Goal: Task Accomplishment & Management: Use online tool/utility

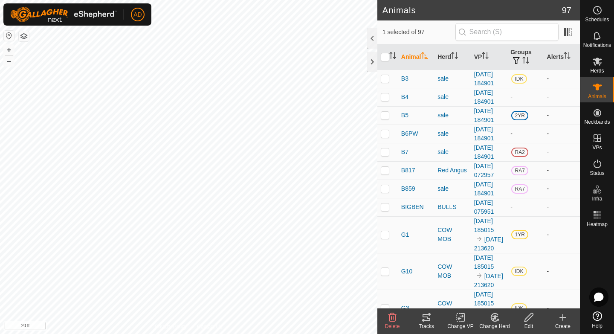
click at [492, 323] on div "Change Herd" at bounding box center [495, 327] width 34 height 8
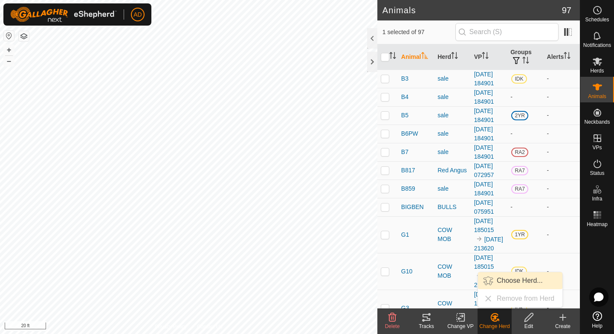
click at [508, 284] on link "Choose Herd..." at bounding box center [520, 280] width 84 height 17
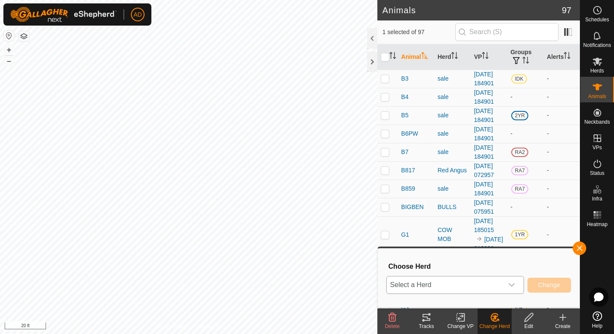
click at [508, 284] on div "dropdown trigger" at bounding box center [511, 284] width 17 height 17
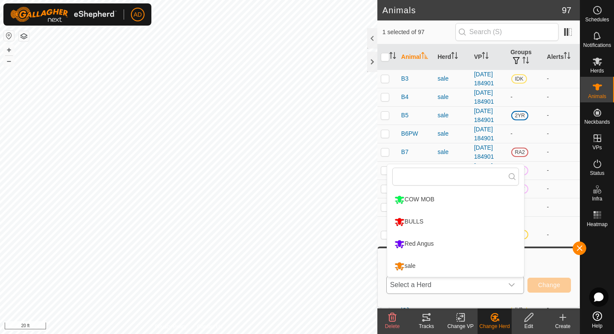
click at [476, 250] on li "Red Angus" at bounding box center [455, 243] width 137 height 21
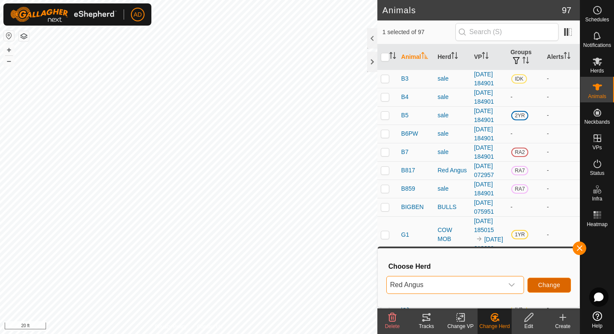
click at [549, 286] on span "Change" at bounding box center [549, 285] width 22 height 7
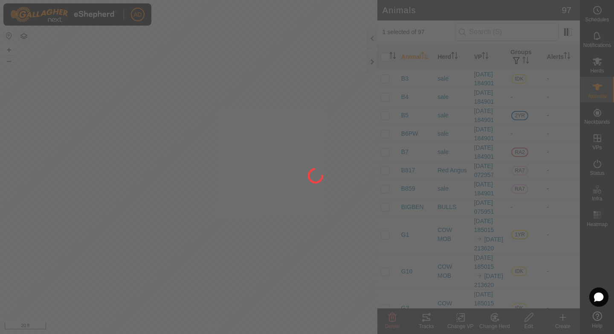
checkbox input "false"
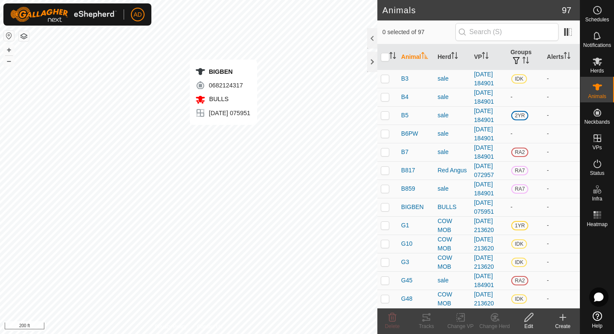
checkbox input "true"
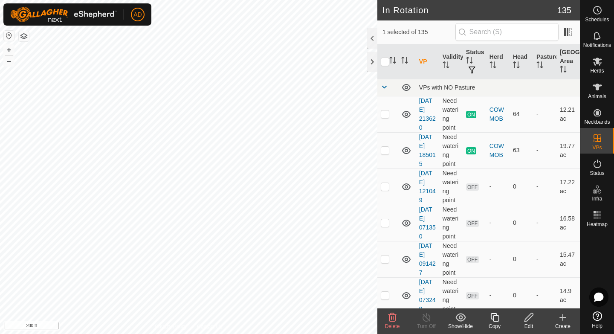
click at [533, 323] on div "Edit" at bounding box center [529, 327] width 34 height 8
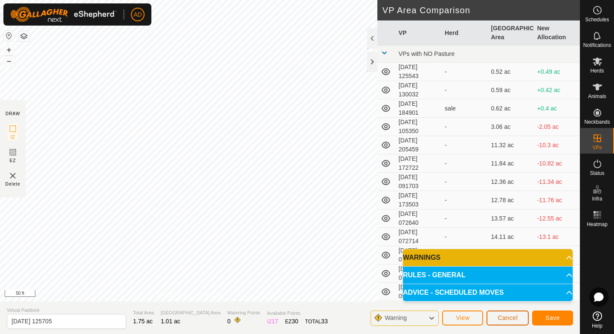
click at [515, 317] on span "Cancel" at bounding box center [508, 317] width 20 height 7
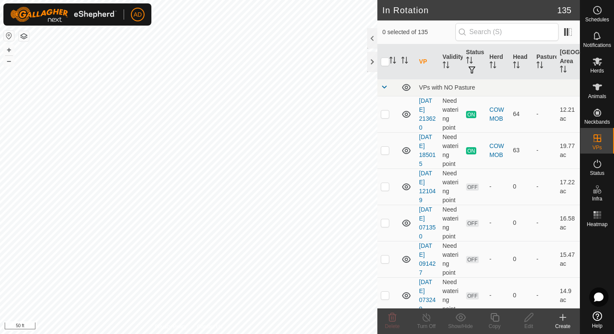
click at [567, 325] on div "Create" at bounding box center [563, 327] width 34 height 8
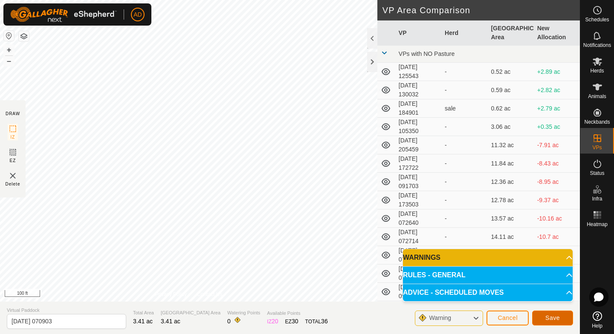
click at [546, 318] on span "Save" at bounding box center [553, 317] width 15 height 7
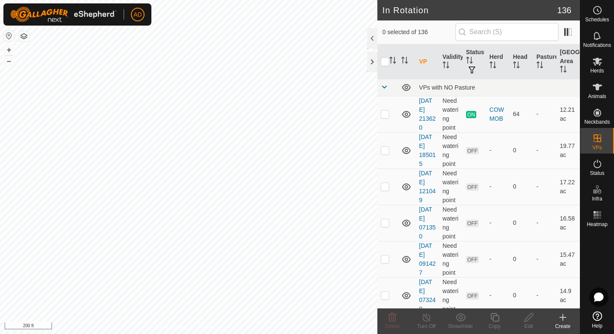
checkbox input "true"
click at [499, 324] on div "Copy" at bounding box center [495, 327] width 34 height 8
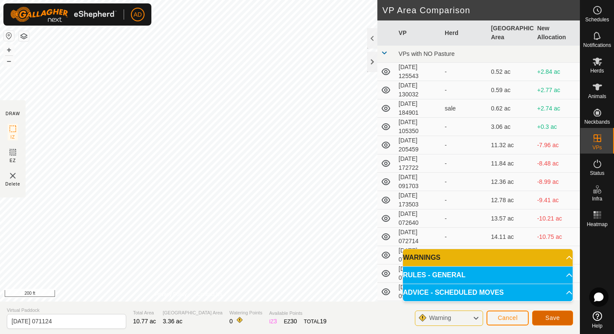
click at [552, 317] on span "Save" at bounding box center [553, 317] width 15 height 7
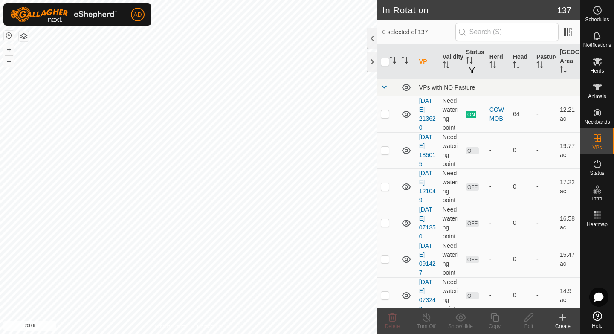
checkbox input "true"
checkbox input "false"
click at [494, 317] on icon at bounding box center [495, 317] width 11 height 10
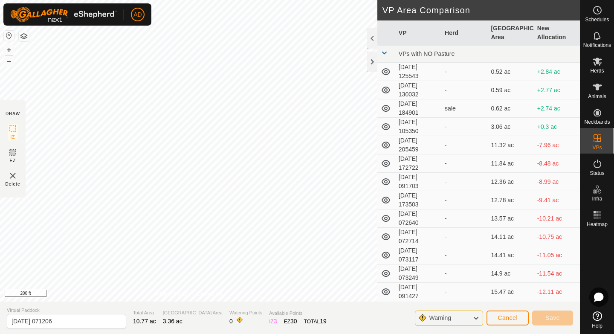
type input "[DATE] 071209"
click at [500, 320] on span "Cancel" at bounding box center [508, 317] width 20 height 7
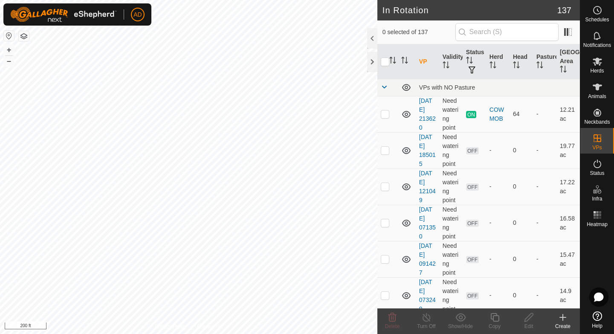
checkbox input "true"
click at [493, 321] on icon at bounding box center [495, 317] width 9 height 9
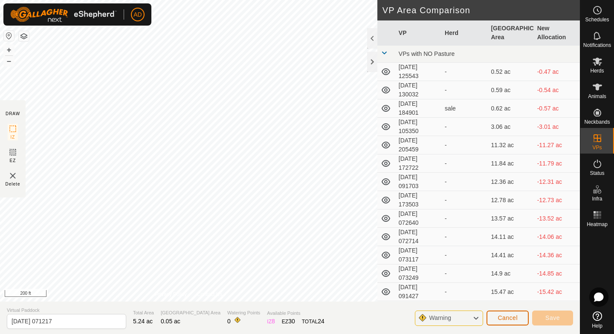
click at [514, 317] on span "Cancel" at bounding box center [508, 317] width 20 height 7
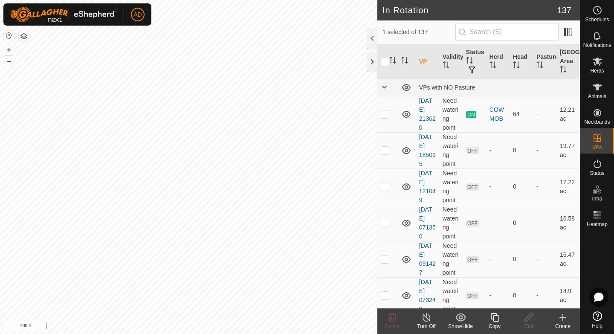
checkbox input "true"
click at [496, 323] on div "Copy" at bounding box center [495, 327] width 34 height 8
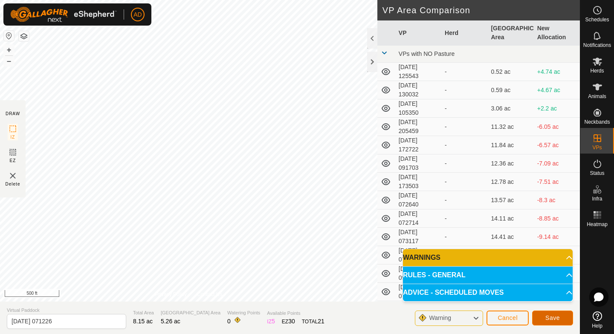
click at [556, 318] on span "Save" at bounding box center [553, 317] width 15 height 7
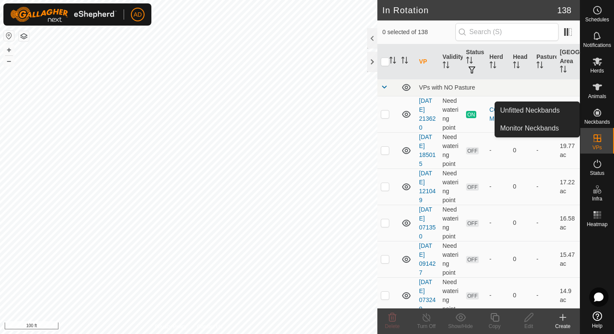
click at [611, 121] on div "Neckbands" at bounding box center [598, 115] width 34 height 26
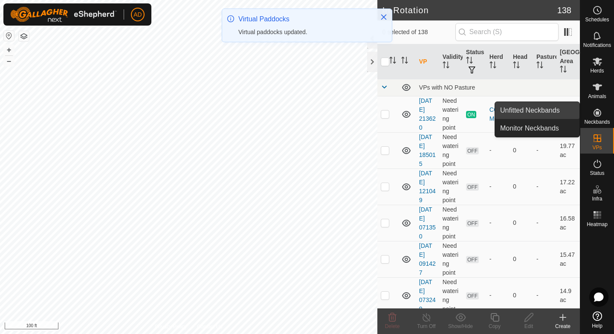
click at [552, 111] on link "Unfitted Neckbands" at bounding box center [537, 110] width 84 height 17
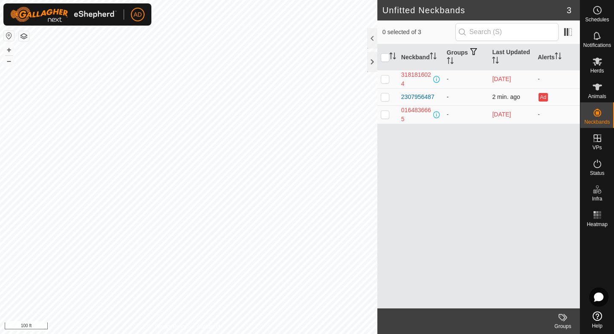
click at [385, 94] on p-checkbox at bounding box center [385, 96] width 9 height 7
click at [384, 94] on p-checkbox at bounding box center [385, 96] width 9 height 7
checkbox input "false"
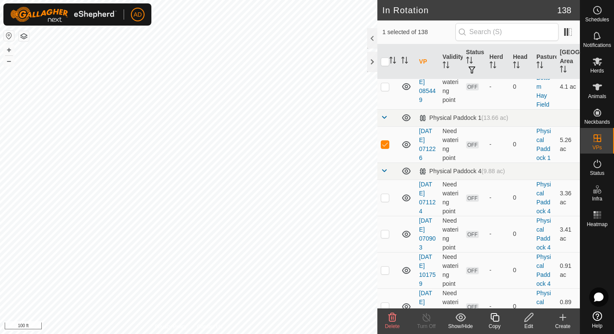
scroll to position [2879, 0]
click at [383, 172] on span at bounding box center [384, 171] width 7 height 7
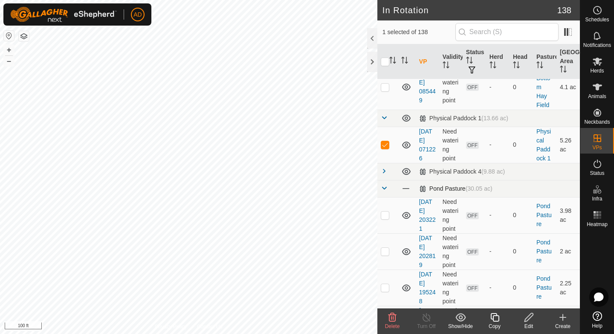
click at [386, 188] on span at bounding box center [384, 188] width 7 height 7
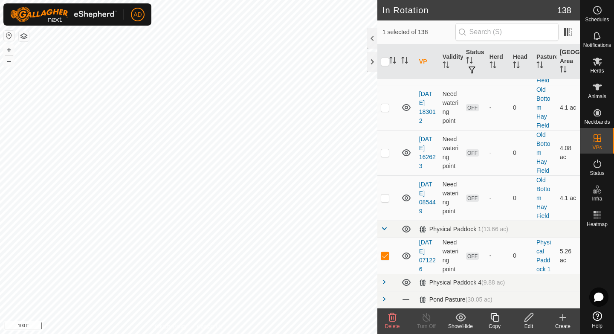
scroll to position [2768, 0]
click at [386, 230] on span at bounding box center [384, 229] width 7 height 7
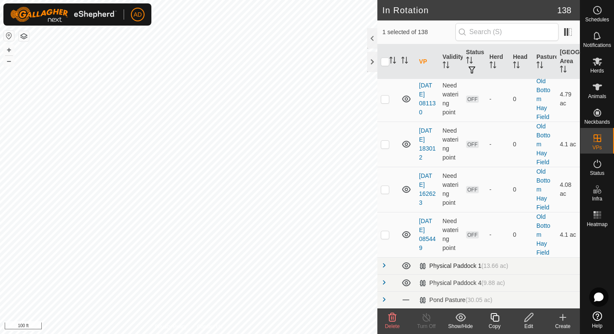
click at [386, 263] on span at bounding box center [384, 265] width 7 height 7
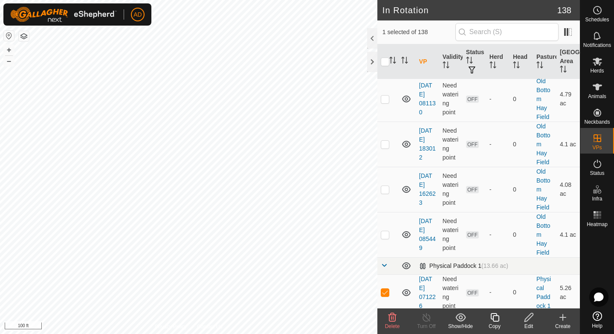
scroll to position [2768, 0]
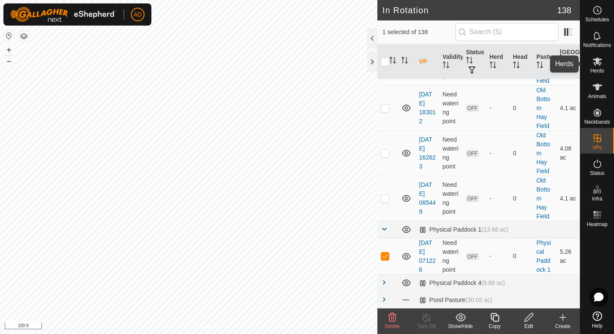
click at [607, 66] on div "Herds" at bounding box center [598, 64] width 34 height 26
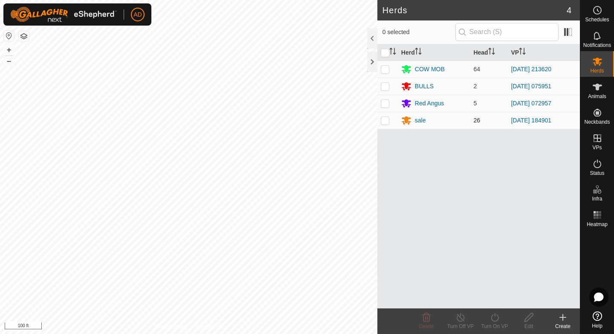
click at [385, 120] on p-checkbox at bounding box center [385, 120] width 9 height 7
checkbox input "true"
click at [488, 321] on turn-on-svg-icon at bounding box center [495, 317] width 34 height 10
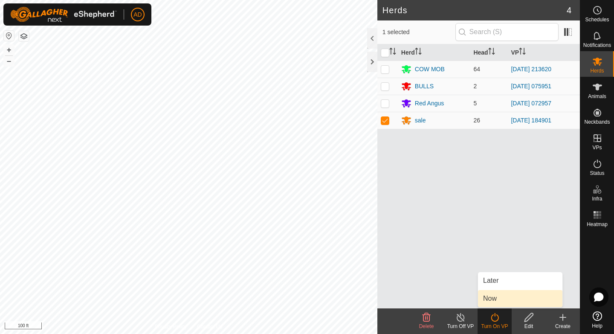
click at [520, 302] on link "Now" at bounding box center [520, 298] width 84 height 17
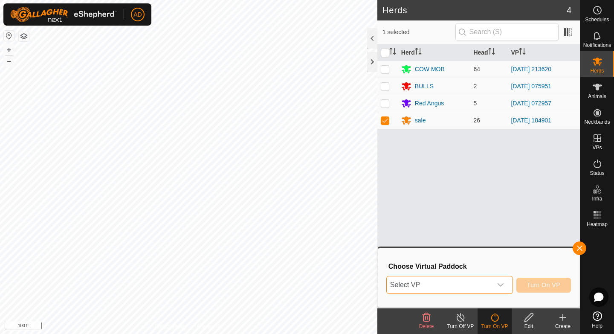
click at [484, 291] on span "Select VP" at bounding box center [439, 284] width 105 height 17
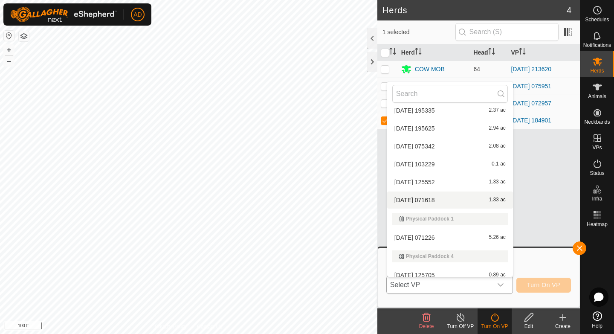
scroll to position [1287, 0]
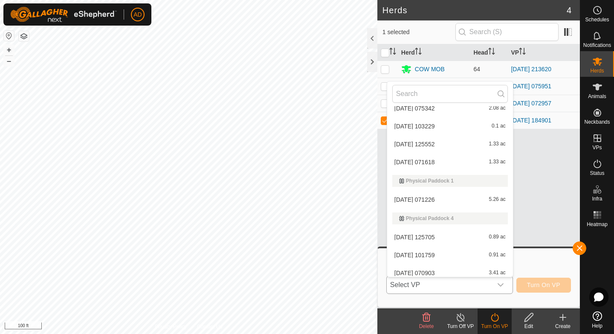
click at [403, 199] on li "[DATE] [DATE] 5.26 ac" at bounding box center [450, 199] width 126 height 17
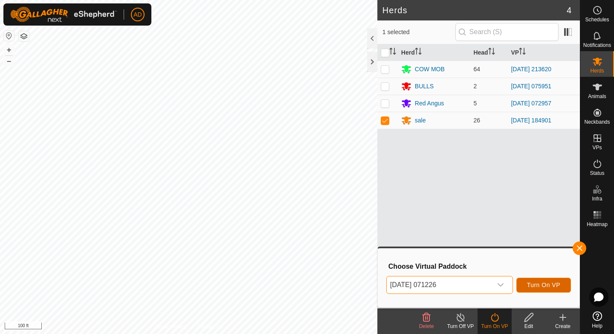
click at [547, 285] on span "Turn On VP" at bounding box center [543, 285] width 33 height 7
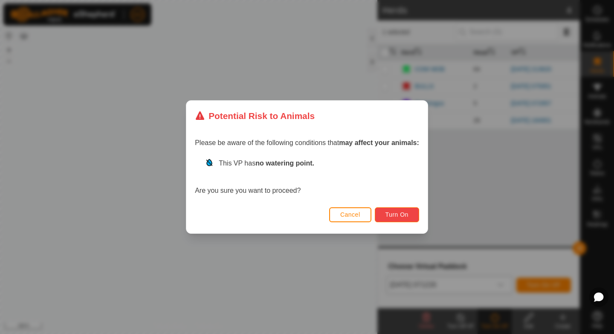
click at [408, 215] on span "Turn On" at bounding box center [397, 214] width 23 height 7
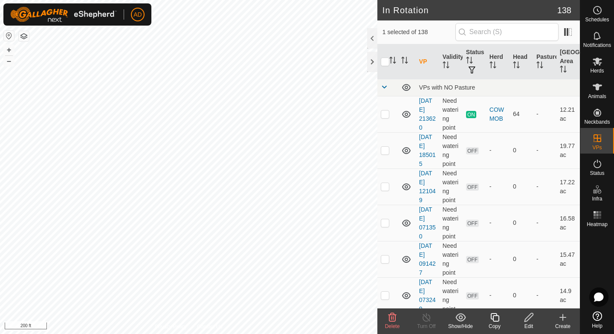
checkbox input "false"
checkbox input "true"
click at [384, 89] on span at bounding box center [384, 87] width 7 height 7
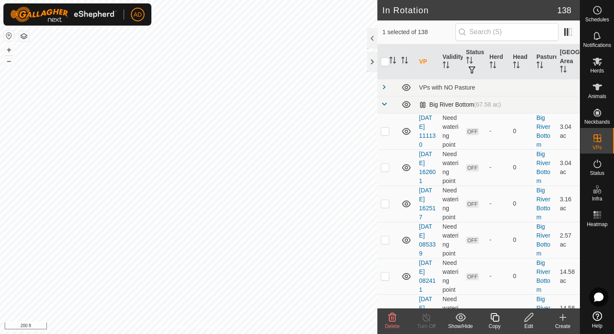
click at [383, 103] on span at bounding box center [384, 104] width 7 height 7
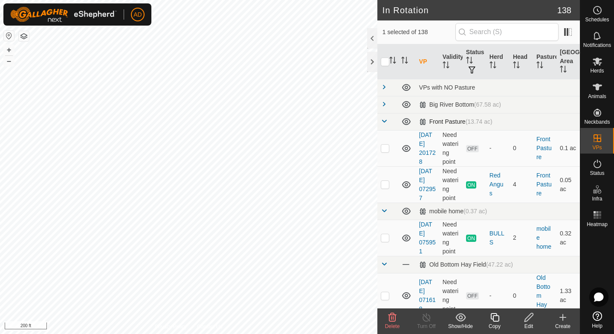
click at [384, 119] on span at bounding box center [384, 121] width 7 height 7
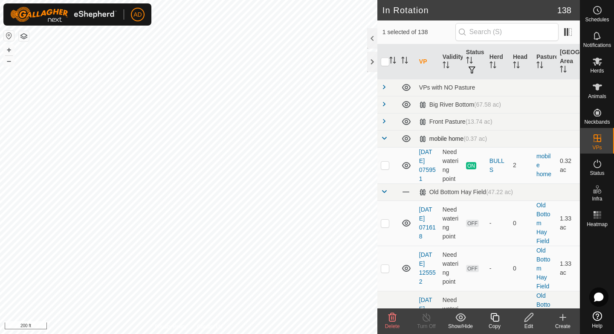
click at [384, 135] on span at bounding box center [384, 138] width 7 height 7
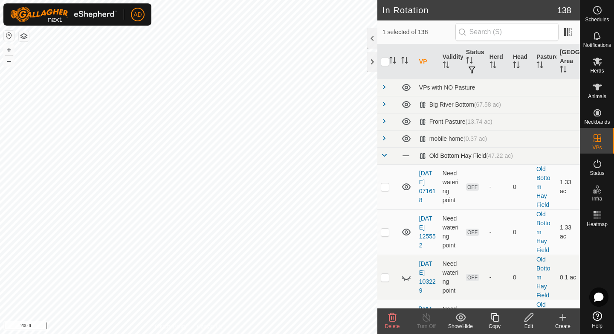
click at [387, 154] on span at bounding box center [384, 155] width 7 height 7
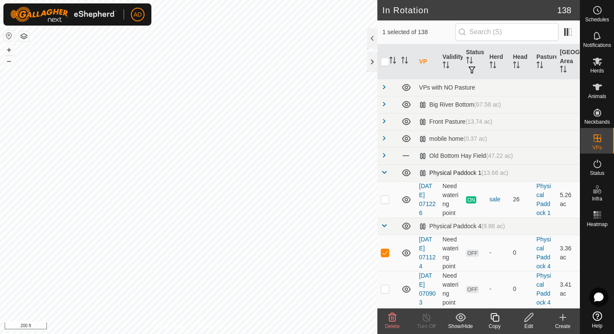
click at [386, 174] on span at bounding box center [384, 172] width 7 height 7
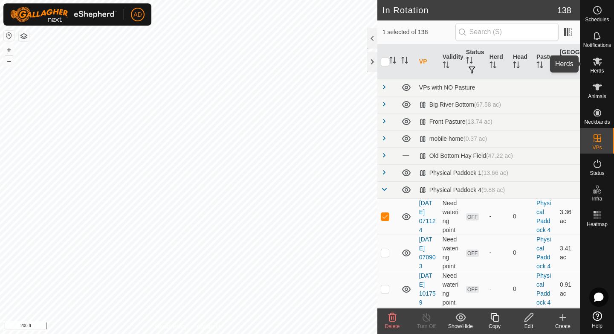
click at [601, 72] on span "Herds" at bounding box center [597, 70] width 14 height 5
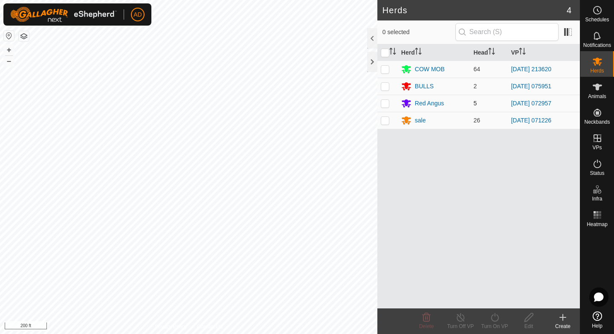
click at [384, 104] on p-checkbox at bounding box center [385, 103] width 9 height 7
checkbox input "true"
click at [501, 324] on div "Turn On VP" at bounding box center [495, 327] width 34 height 8
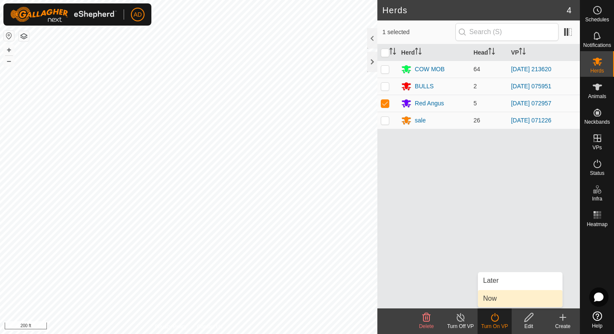
click at [492, 298] on link "Now" at bounding box center [520, 298] width 84 height 17
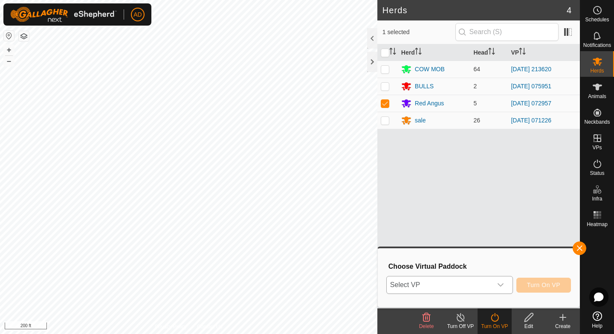
click at [491, 285] on span "Select VP" at bounding box center [439, 284] width 105 height 17
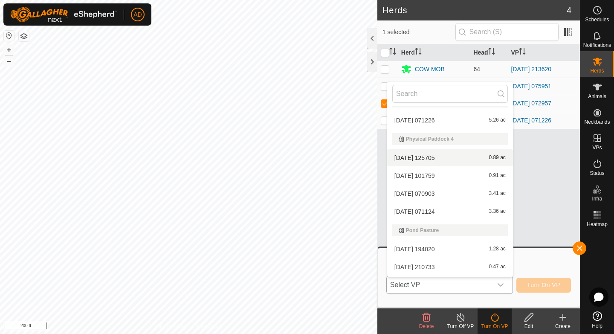
scroll to position [1367, 0]
click at [442, 211] on li "[DATE] [DATE] 3.36 ac" at bounding box center [450, 211] width 126 height 17
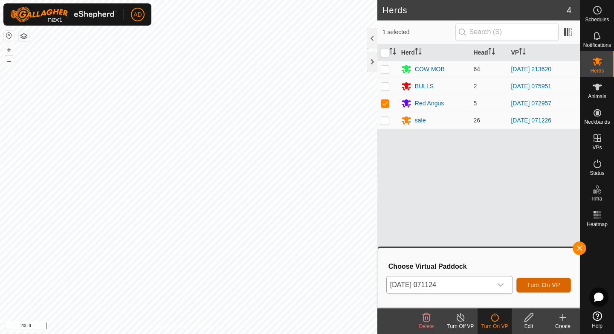
click at [534, 283] on span "Turn On VP" at bounding box center [543, 285] width 33 height 7
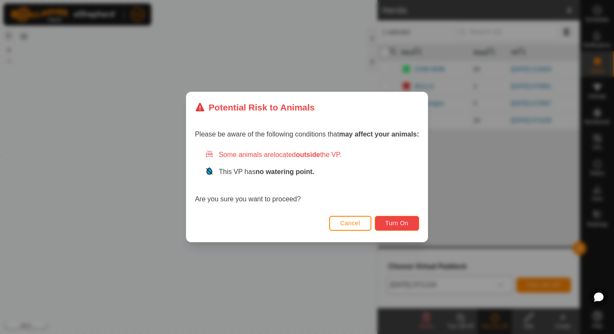
click at [381, 220] on button "Turn On" at bounding box center [397, 223] width 44 height 15
